Goal: Information Seeking & Learning: Learn about a topic

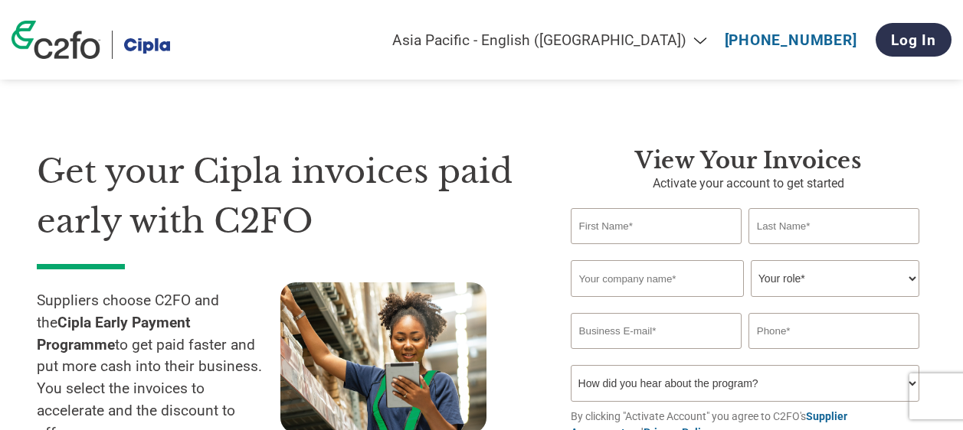
select select "en-IN"
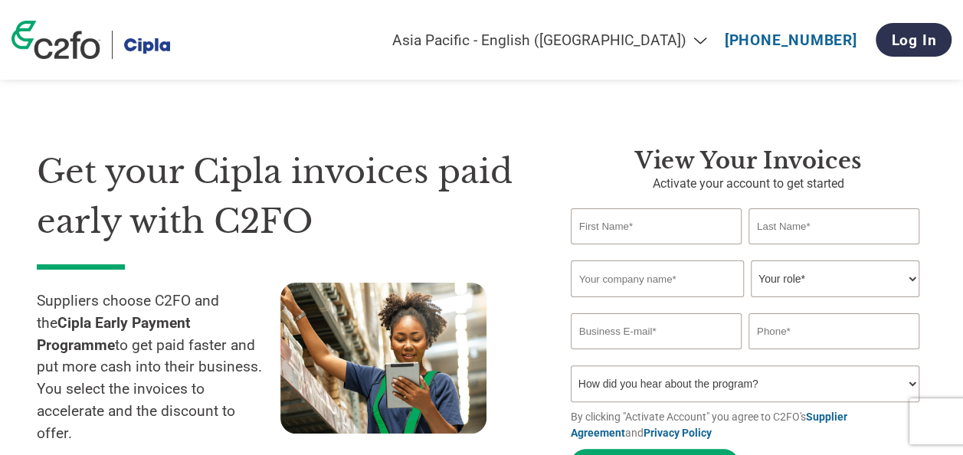
click at [13, 125] on section "Get your Cipla invoices paid early with C2FO Suppliers choose C2FO and the Cipl…" at bounding box center [481, 300] width 963 height 479
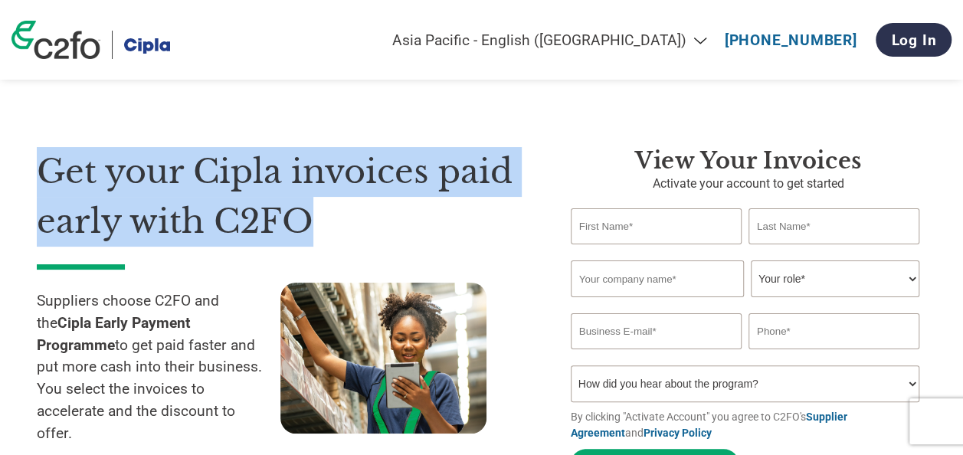
drag, startPoint x: 44, startPoint y: 164, endPoint x: 308, endPoint y: 214, distance: 269.0
click at [308, 214] on h1 "Get your Cipla invoices paid early with C2FO" at bounding box center [281, 196] width 488 height 99
drag, startPoint x: 308, startPoint y: 214, endPoint x: 39, endPoint y: 189, distance: 270.0
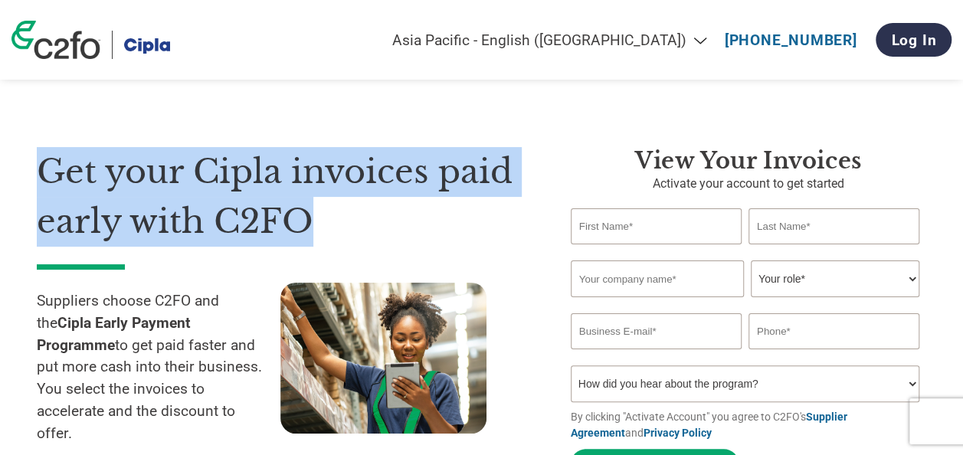
click at [39, 189] on h1 "Get your Cipla invoices paid early with C2FO" at bounding box center [281, 196] width 488 height 99
drag, startPoint x: 39, startPoint y: 189, endPoint x: 306, endPoint y: 221, distance: 269.2
click at [306, 221] on h1 "Get your Cipla invoices paid early with C2FO" at bounding box center [281, 196] width 488 height 99
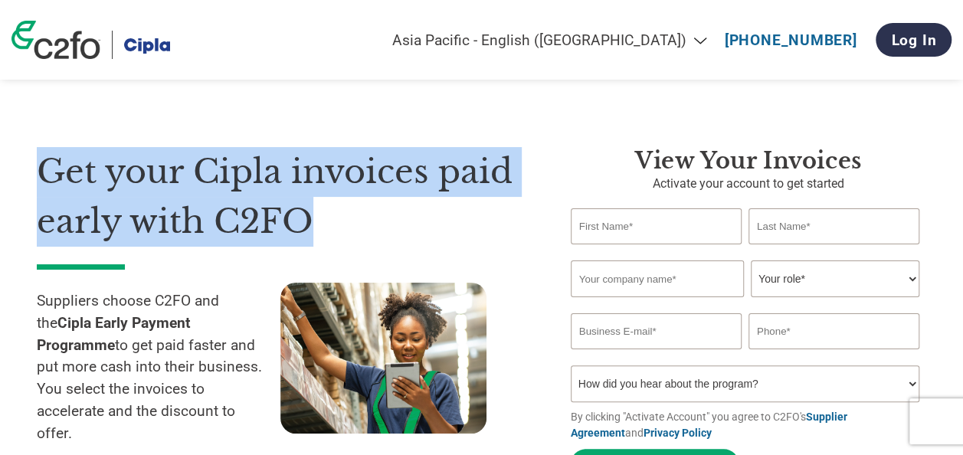
drag, startPoint x: 306, startPoint y: 221, endPoint x: 312, endPoint y: 241, distance: 20.8
click at [312, 241] on h1 "Get your Cipla invoices paid early with C2FO" at bounding box center [281, 196] width 488 height 99
click at [58, 169] on h1 "Get your Cipla invoices paid early with C2FO" at bounding box center [281, 196] width 488 height 99
drag, startPoint x: 46, startPoint y: 168, endPoint x: 316, endPoint y: 216, distance: 273.7
click at [316, 216] on h1 "Get your Cipla invoices paid early with C2FO" at bounding box center [281, 196] width 488 height 99
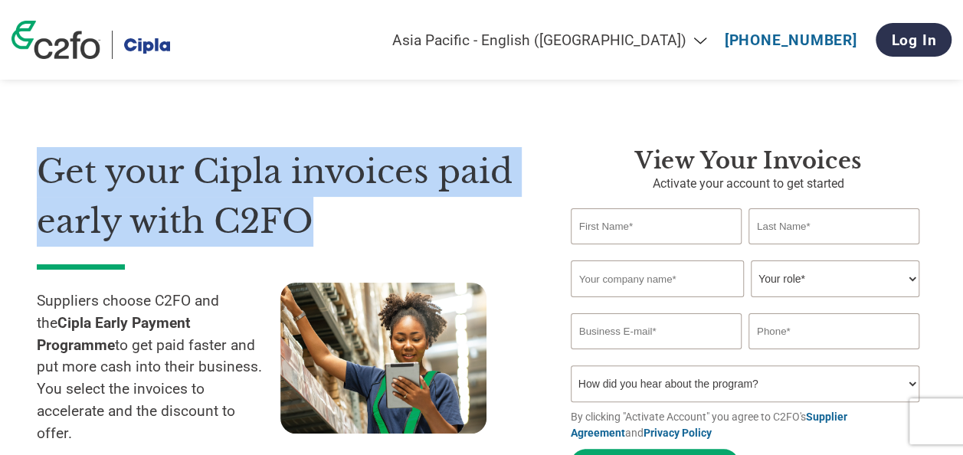
click at [316, 216] on h1 "Get your Cipla invoices paid early with C2FO" at bounding box center [281, 196] width 488 height 99
drag, startPoint x: 38, startPoint y: 302, endPoint x: 204, endPoint y: 405, distance: 195.1
click at [204, 405] on p "Suppliers choose C2FO and the Cipla Early Payment Programme to get paid faster …" at bounding box center [159, 367] width 244 height 155
click at [14, 297] on section "Get your Cipla invoices paid early with C2FO Suppliers choose C2FO and the Cipl…" at bounding box center [481, 300] width 963 height 479
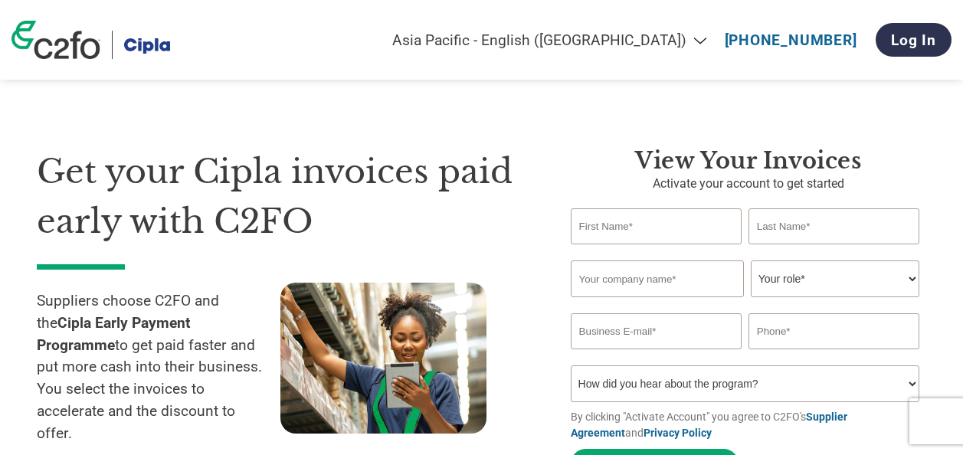
select select "en-IN"
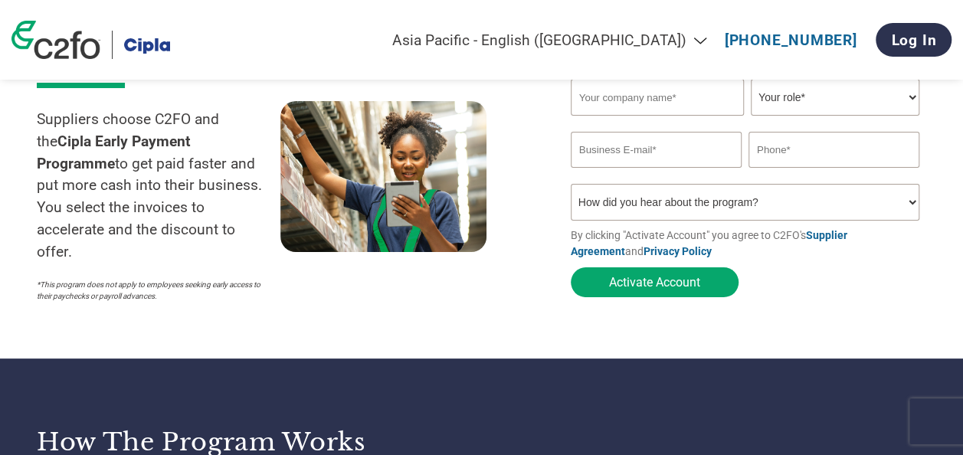
scroll to position [193, 0]
